Goal: Information Seeking & Learning: Compare options

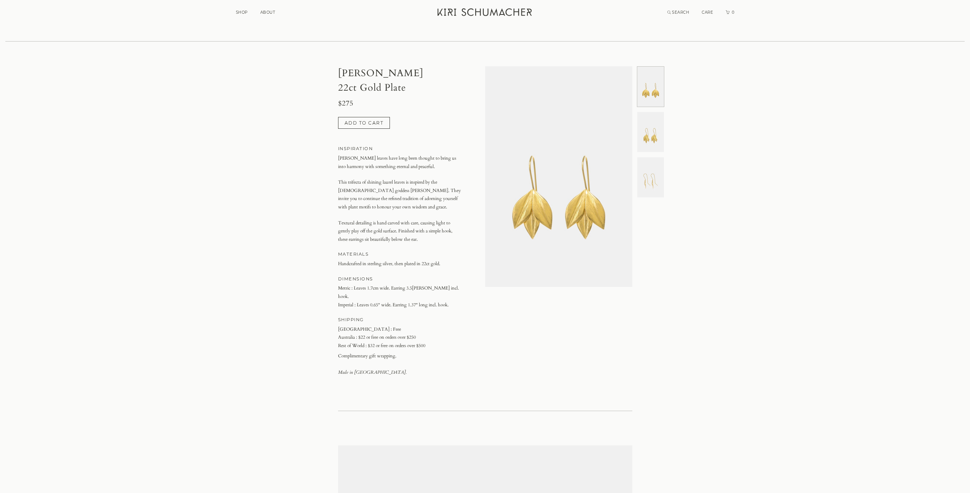
click at [653, 134] on img at bounding box center [650, 132] width 27 height 40
click at [658, 174] on img at bounding box center [650, 177] width 27 height 40
click at [652, 82] on img at bounding box center [650, 87] width 27 height 40
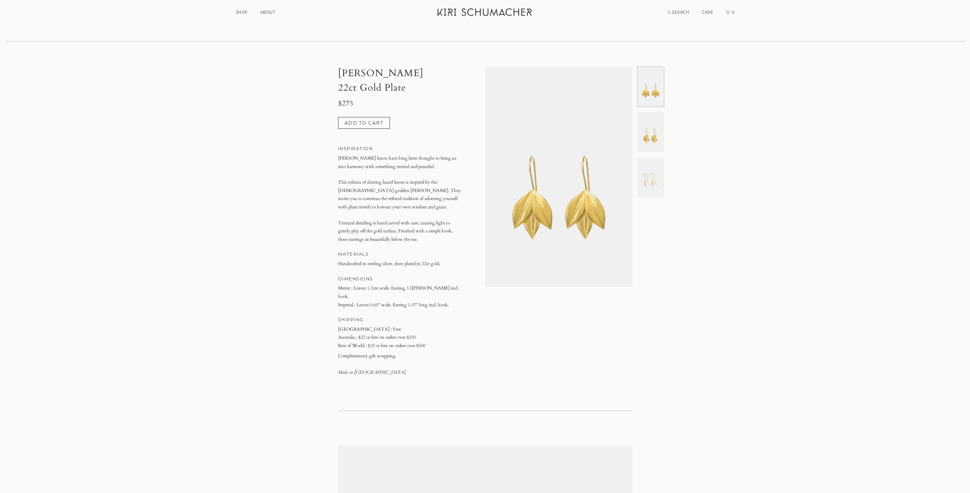
click at [651, 115] on img at bounding box center [650, 132] width 27 height 40
click at [656, 164] on img at bounding box center [650, 177] width 27 height 40
click at [242, 13] on link "SHOP" at bounding box center [242, 12] width 12 height 5
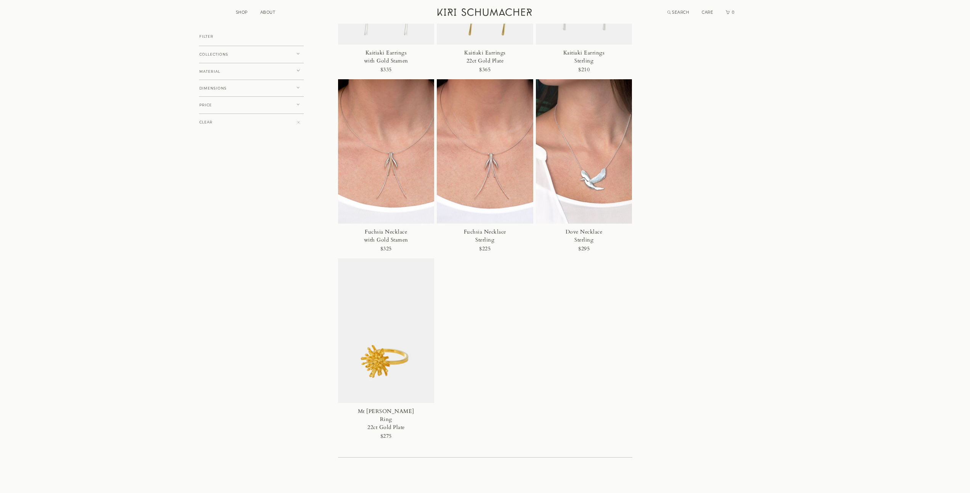
scroll to position [2905, 0]
